Goal: Book appointment/travel/reservation

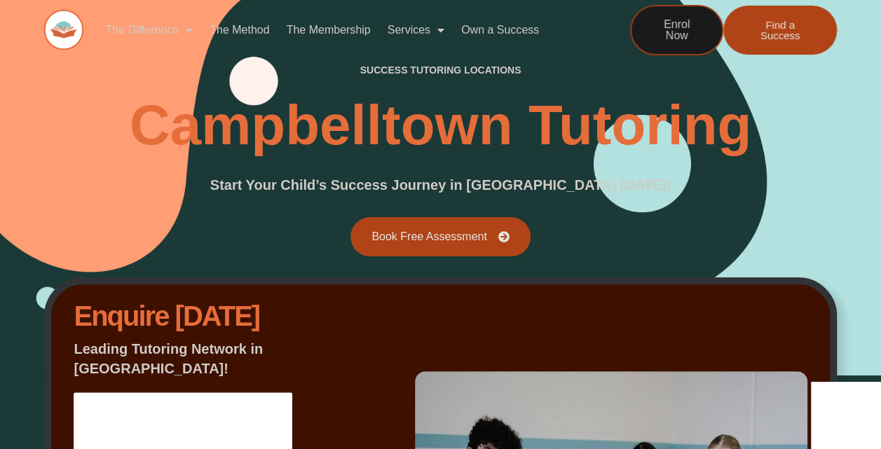
click at [168, 32] on link "The Difference" at bounding box center [149, 30] width 104 height 32
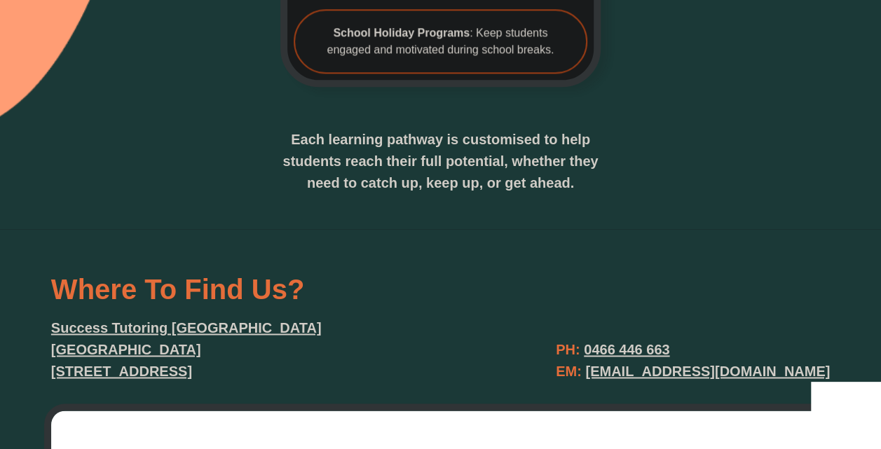
scroll to position [3570, 0]
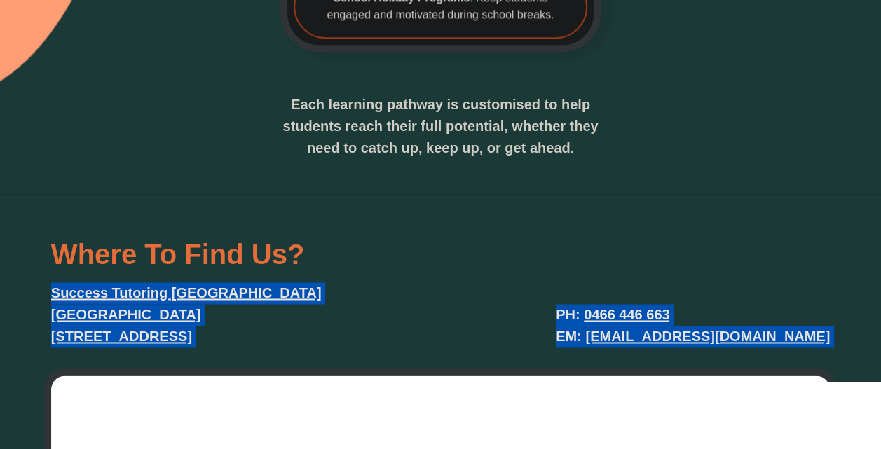
drag, startPoint x: 440, startPoint y: 201, endPoint x: 435, endPoint y: 323, distance: 122.8
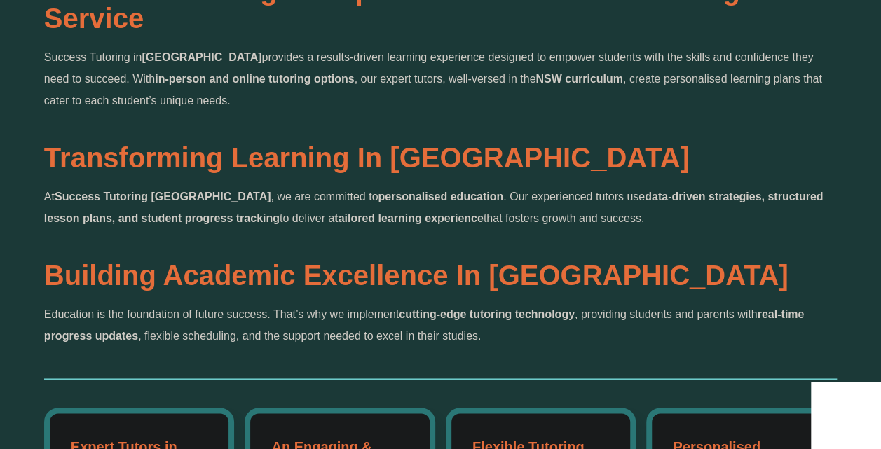
click at [449, 205] on p "At Success Tutoring Campbelltown , we are committed to personalised education .…" at bounding box center [440, 207] width 793 height 43
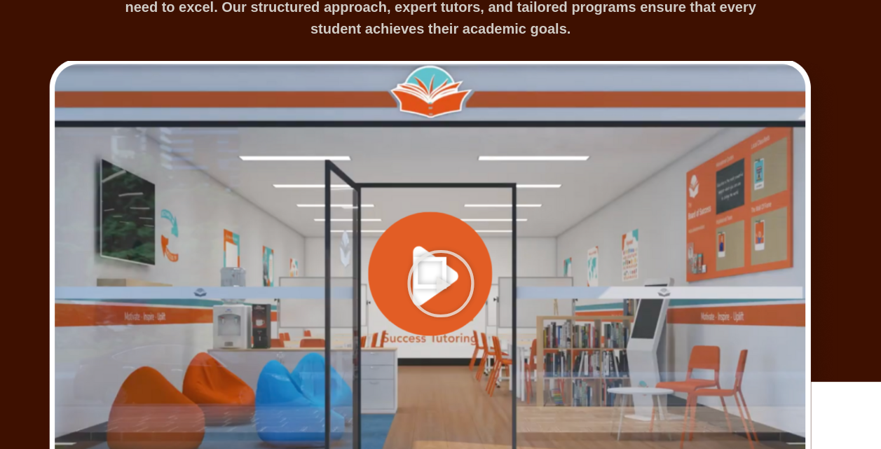
scroll to position [1993, 0]
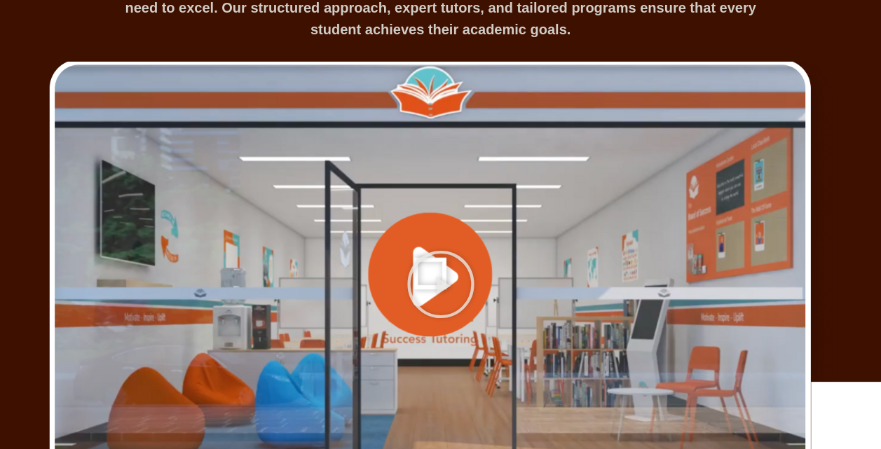
click at [449, 205] on div at bounding box center [440, 285] width 793 height 446
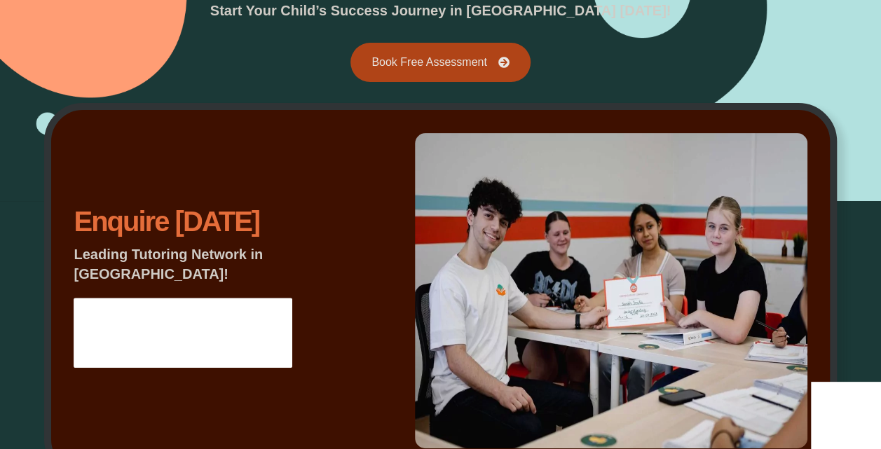
scroll to position [175, 0]
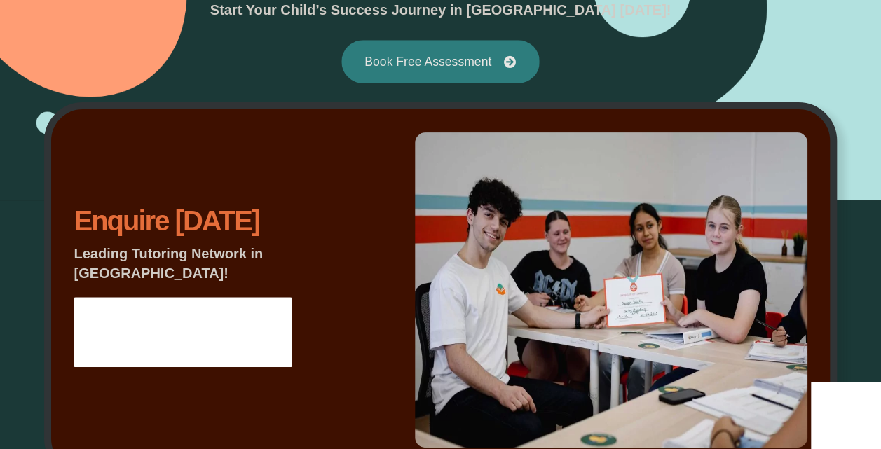
click at [428, 53] on link "Book Free Assessment" at bounding box center [440, 61] width 198 height 43
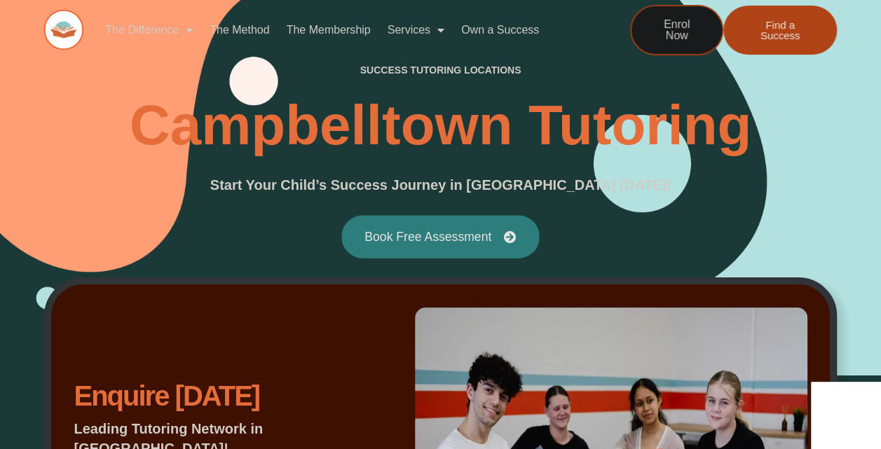
click at [407, 239] on span "Book Free Assessment" at bounding box center [428, 237] width 127 height 13
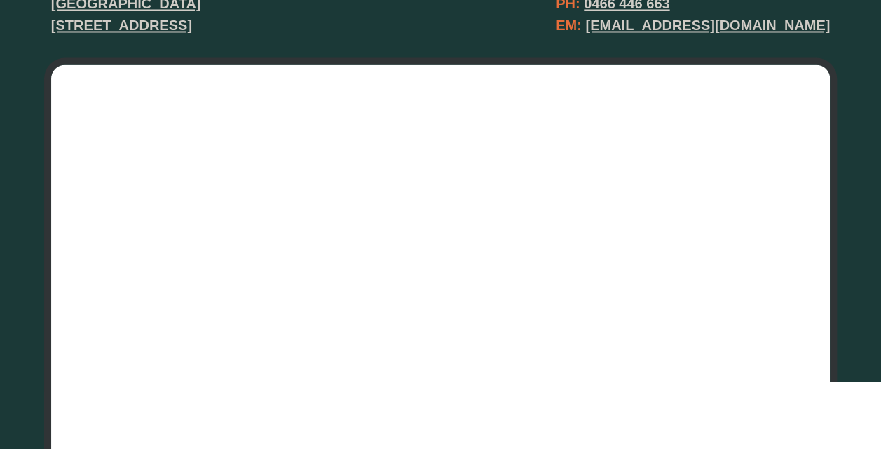
scroll to position [3880, 0]
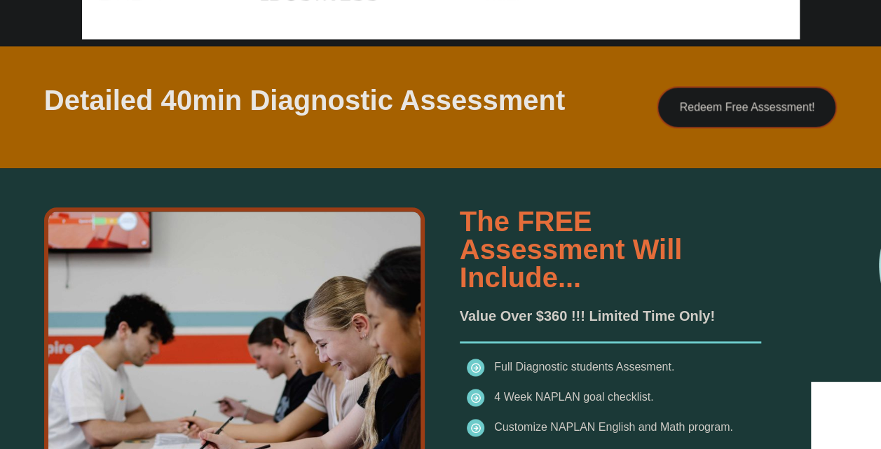
scroll to position [754, 0]
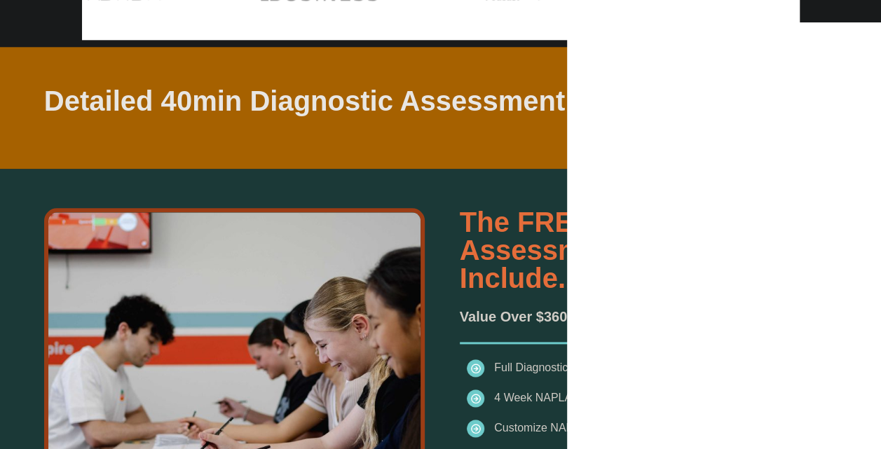
click at [529, 154] on div "Detailed 40min Diagnostic Assessment Redeem Free Assessment!" at bounding box center [440, 107] width 793 height 121
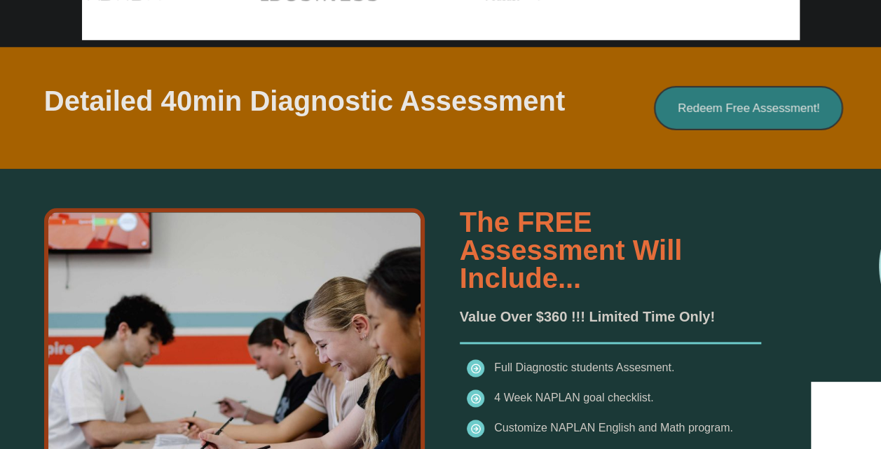
click at [738, 114] on link "Redeem Free Assessment!" at bounding box center [748, 108] width 189 height 44
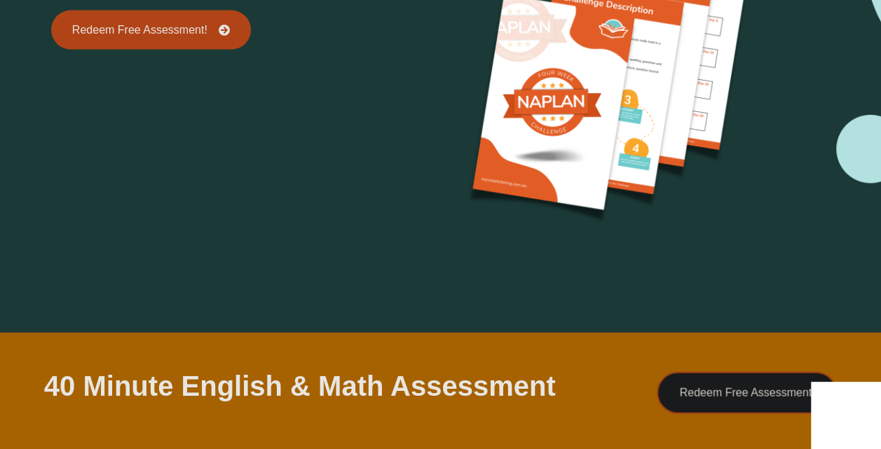
scroll to position [1303, 0]
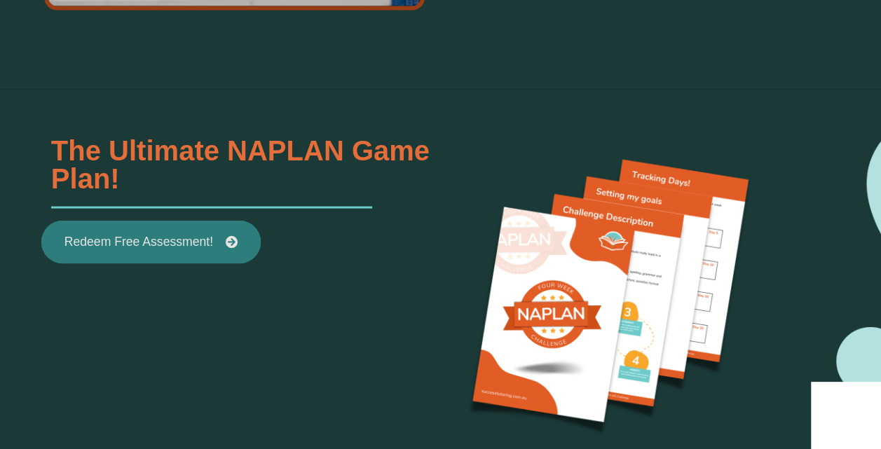
click at [194, 231] on link "Redeem Free Assessment!" at bounding box center [150, 241] width 219 height 43
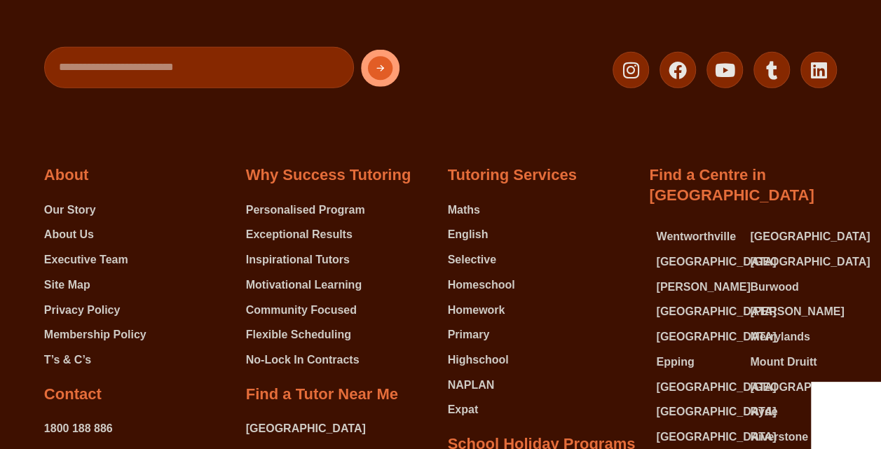
scroll to position [4716, 0]
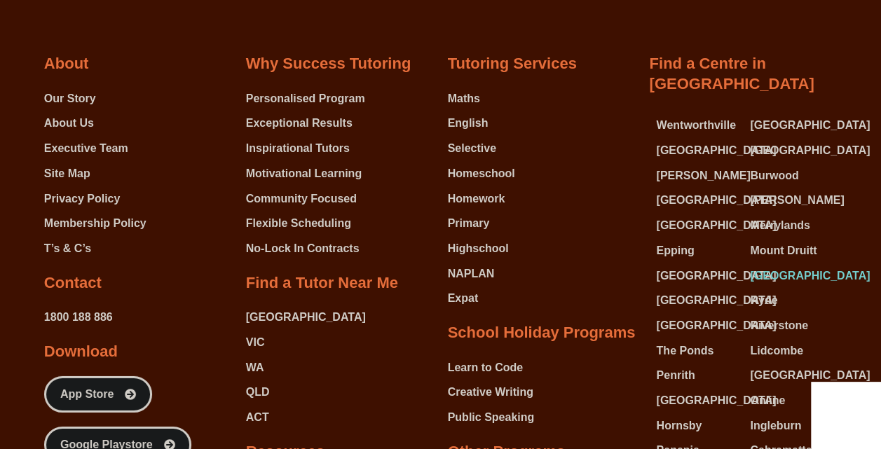
click at [790, 266] on span "[GEOGRAPHIC_DATA]" at bounding box center [810, 276] width 120 height 21
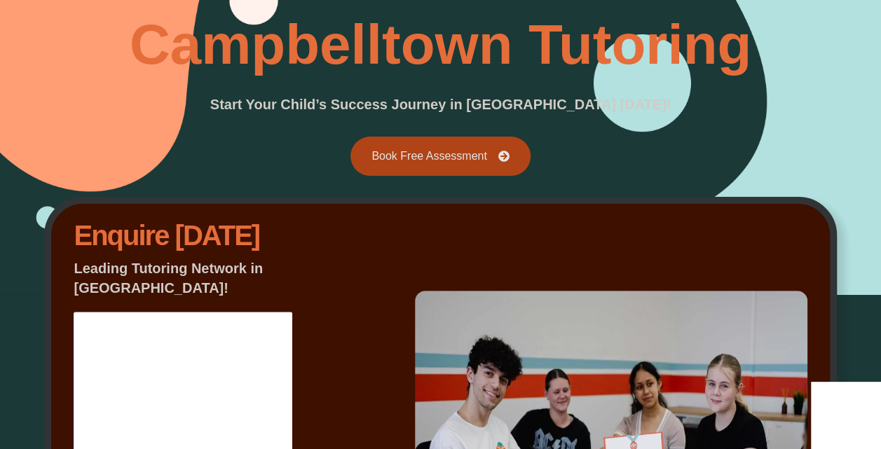
scroll to position [71, 0]
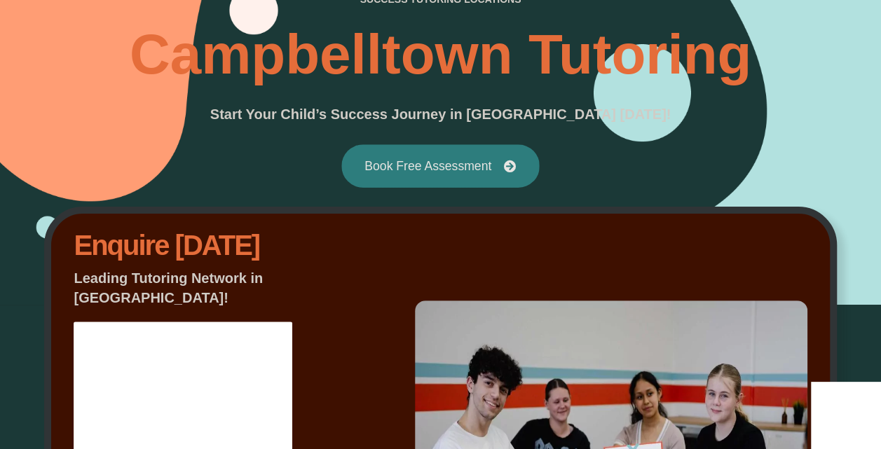
click at [480, 175] on link "Book Free Assessment" at bounding box center [440, 165] width 198 height 43
click at [478, 176] on link "Book Free Assessment" at bounding box center [440, 165] width 198 height 43
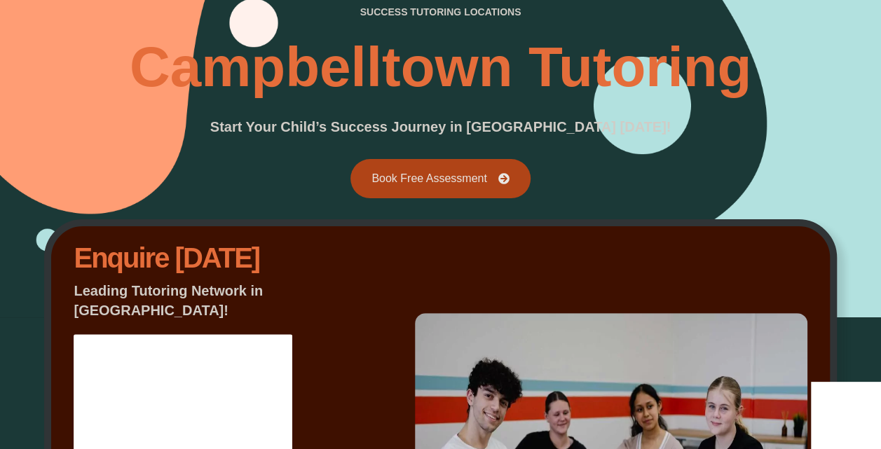
scroll to position [42, 0]
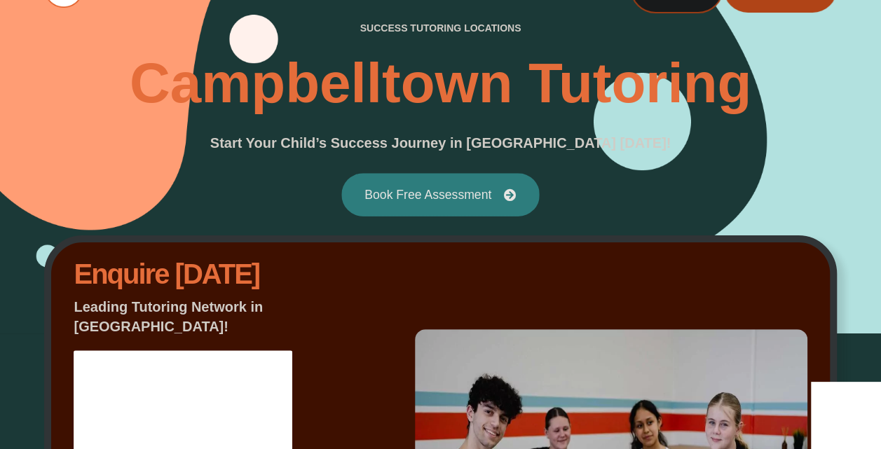
click at [483, 191] on span "Book Free Assessment" at bounding box center [428, 195] width 127 height 13
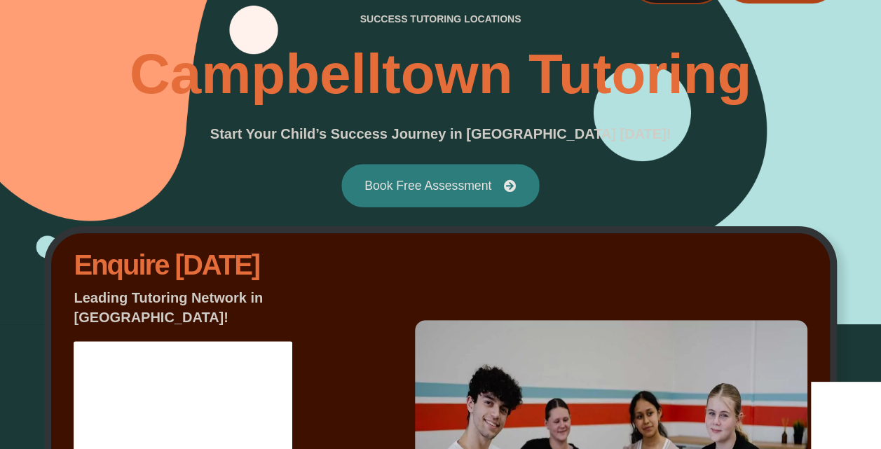
scroll to position [53, 0]
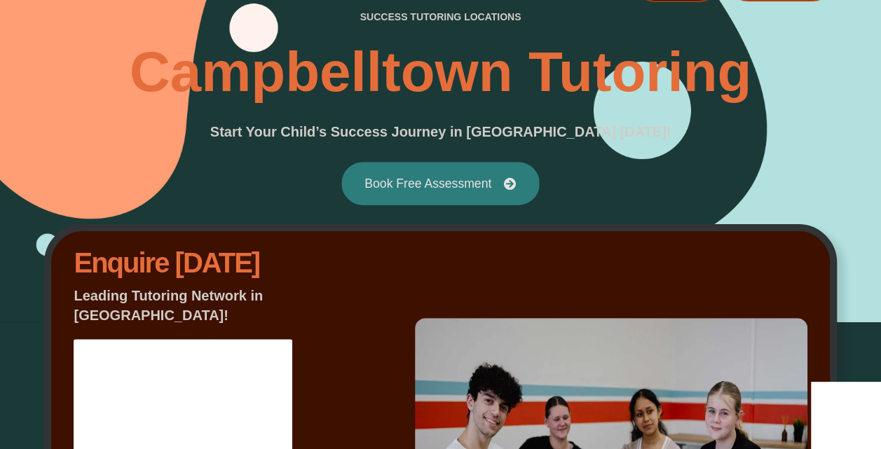
click at [483, 191] on link "Book Free Assessment" at bounding box center [440, 183] width 198 height 43
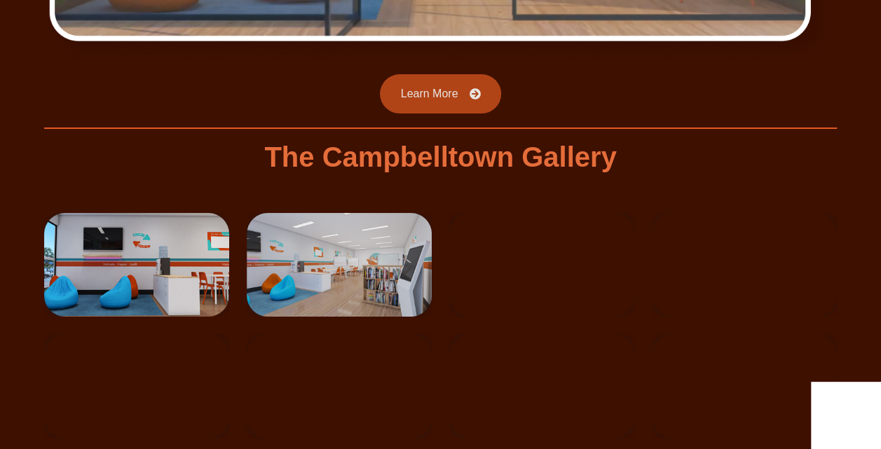
scroll to position [2575, 0]
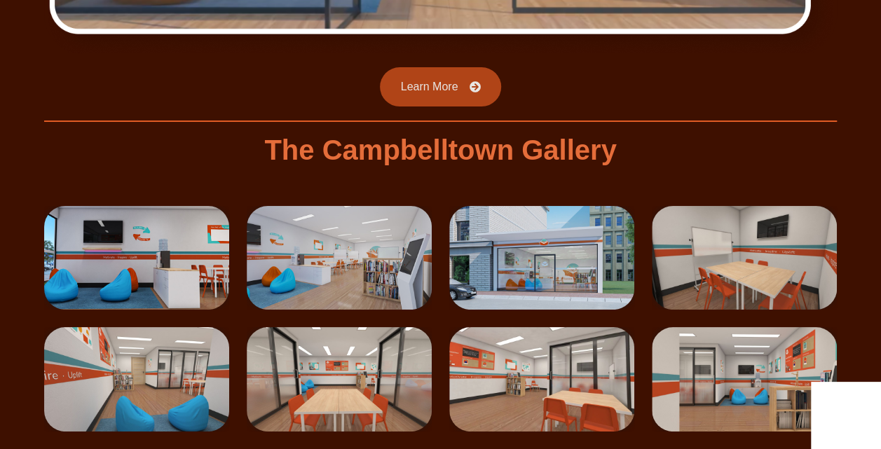
click at [235, 206] on figure at bounding box center [145, 267] width 203 height 122
click at [179, 209] on img at bounding box center [136, 258] width 185 height 104
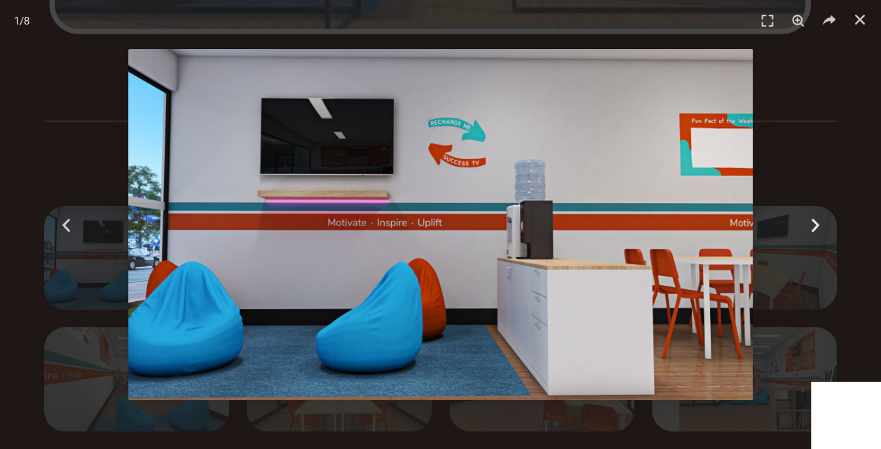
click at [815, 236] on div "Next" at bounding box center [815, 224] width 133 height 449
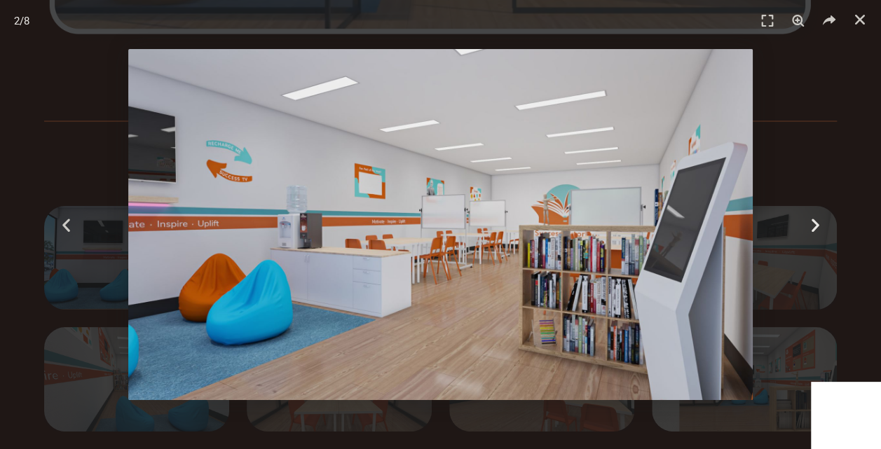
click at [815, 231] on icon "Next slide" at bounding box center [815, 225] width 18 height 18
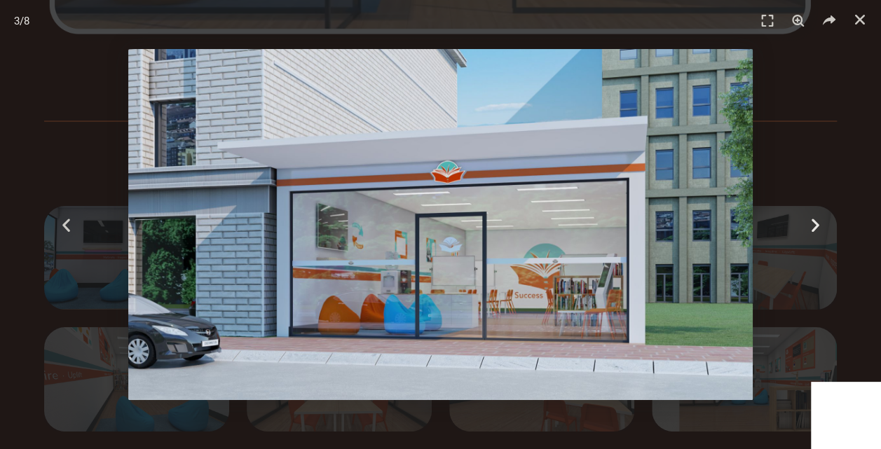
click at [814, 231] on icon "Next slide" at bounding box center [815, 225] width 18 height 18
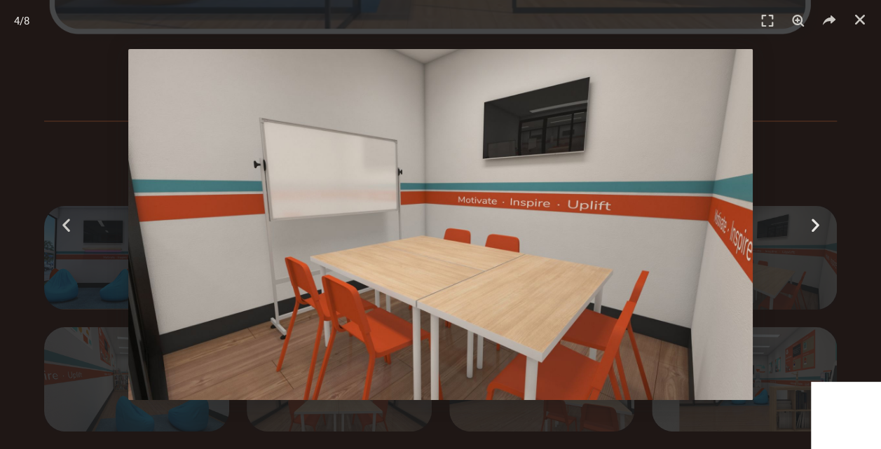
click at [812, 233] on icon "Next slide" at bounding box center [815, 225] width 18 height 18
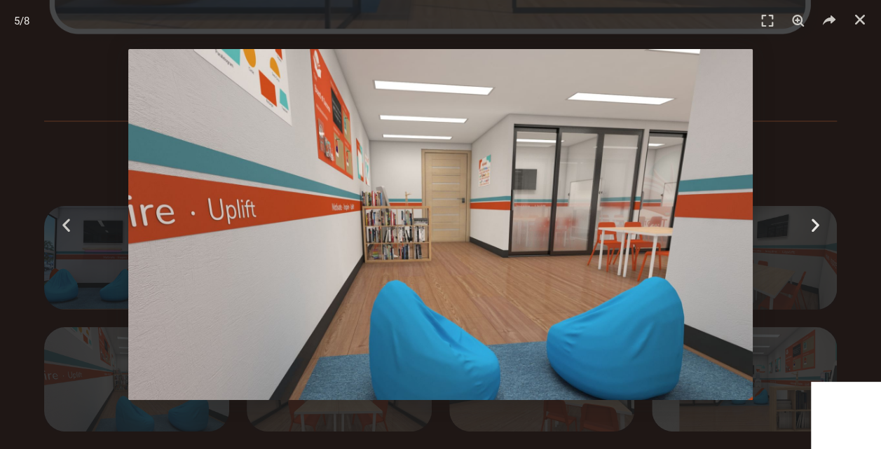
click at [816, 239] on div "Next" at bounding box center [815, 224] width 133 height 449
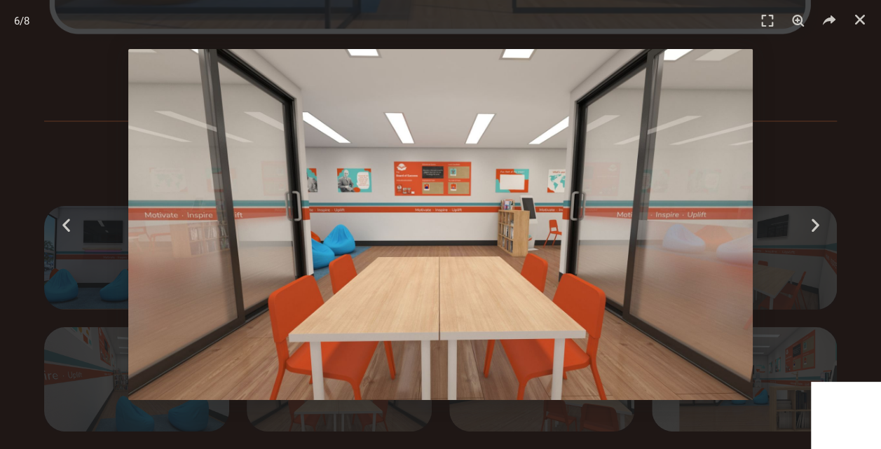
scroll to position [2969, 0]
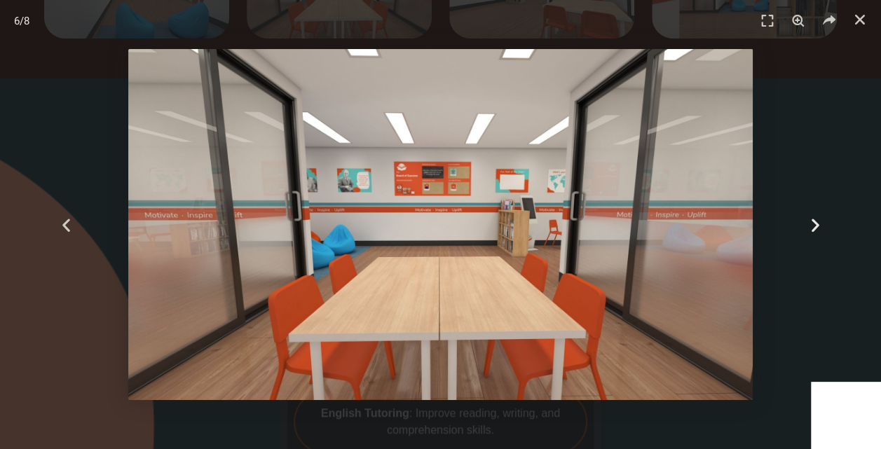
click at [836, 289] on div "Next" at bounding box center [815, 224] width 133 height 449
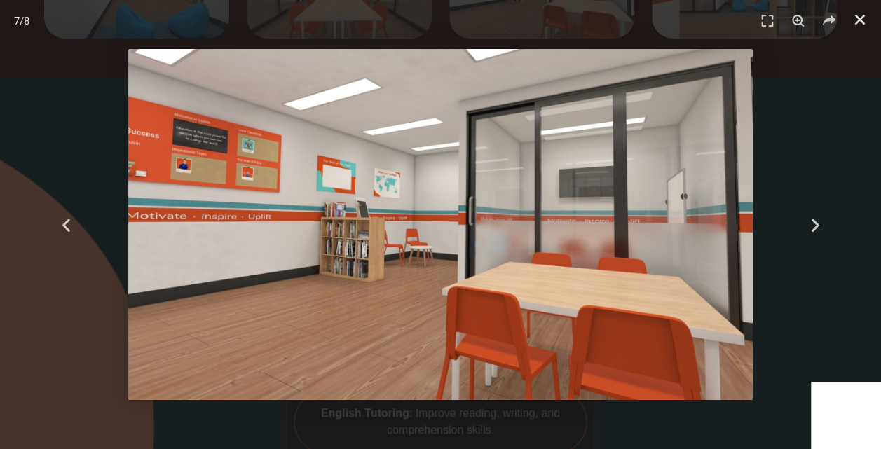
click at [854, 16] on icon "Close (Esc)" at bounding box center [860, 20] width 14 height 14
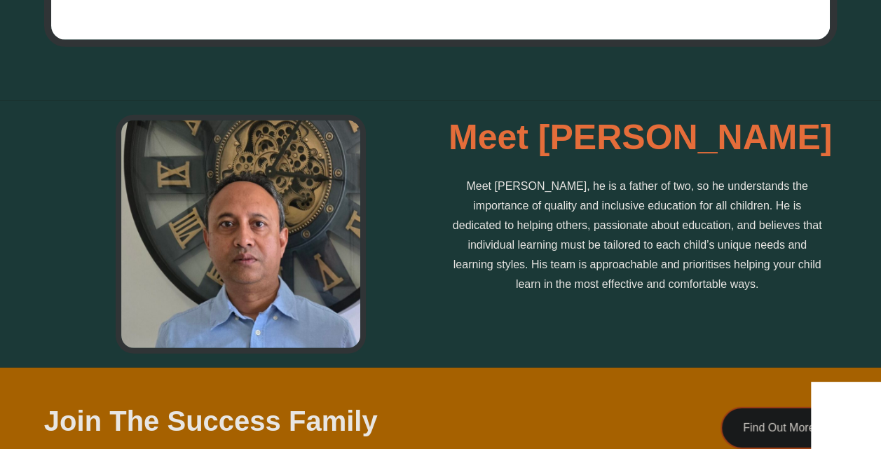
scroll to position [4455, 0]
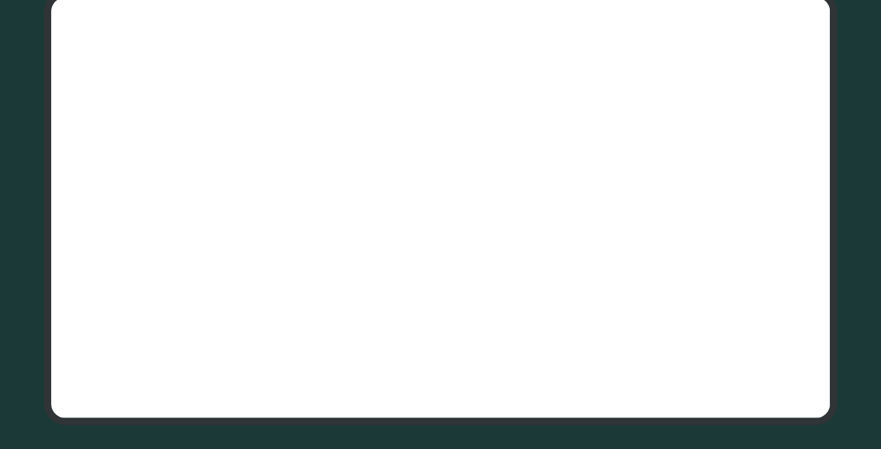
scroll to position [3910, 0]
